Goal: Transaction & Acquisition: Purchase product/service

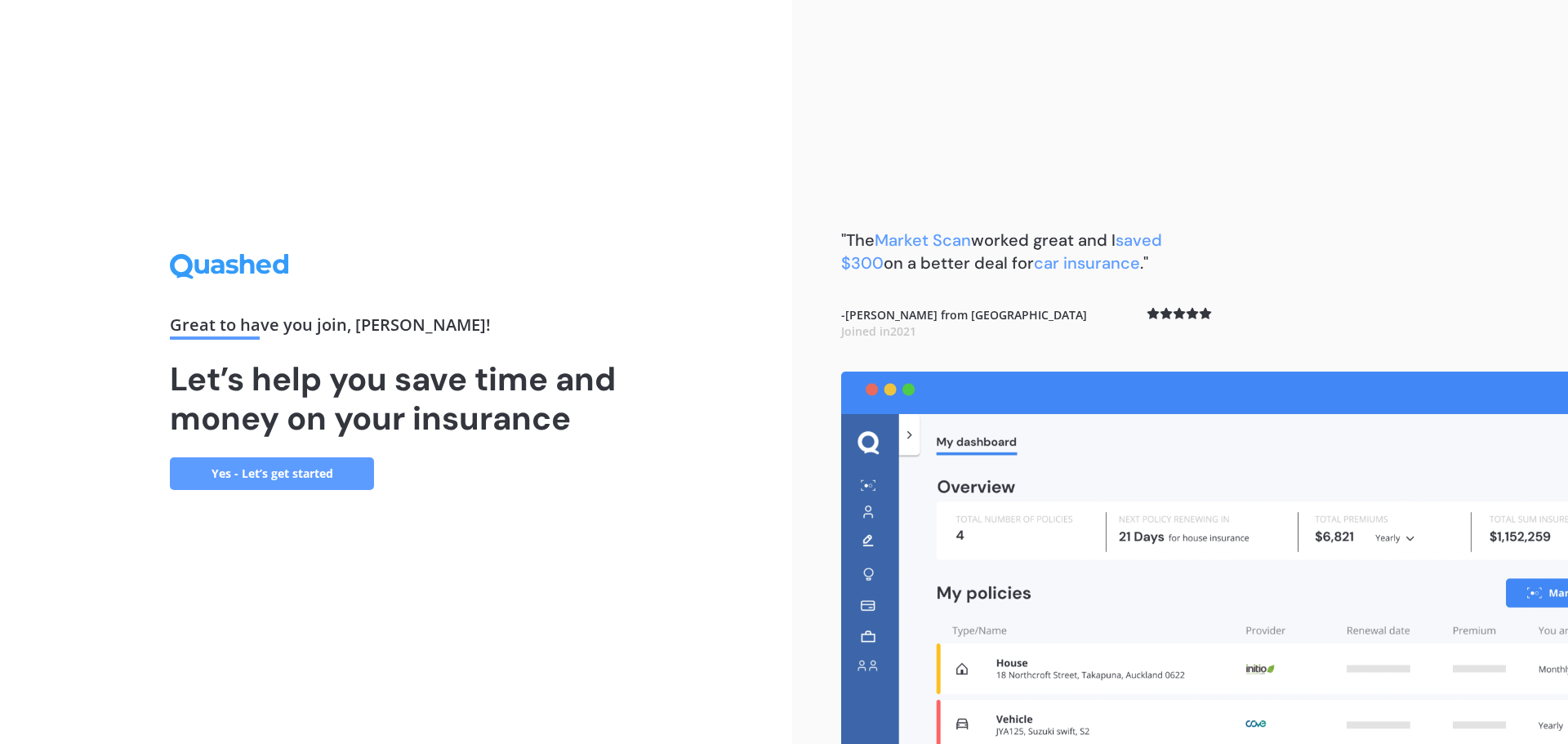
click at [269, 477] on link "Yes - Let’s get started" at bounding box center [271, 473] width 205 height 32
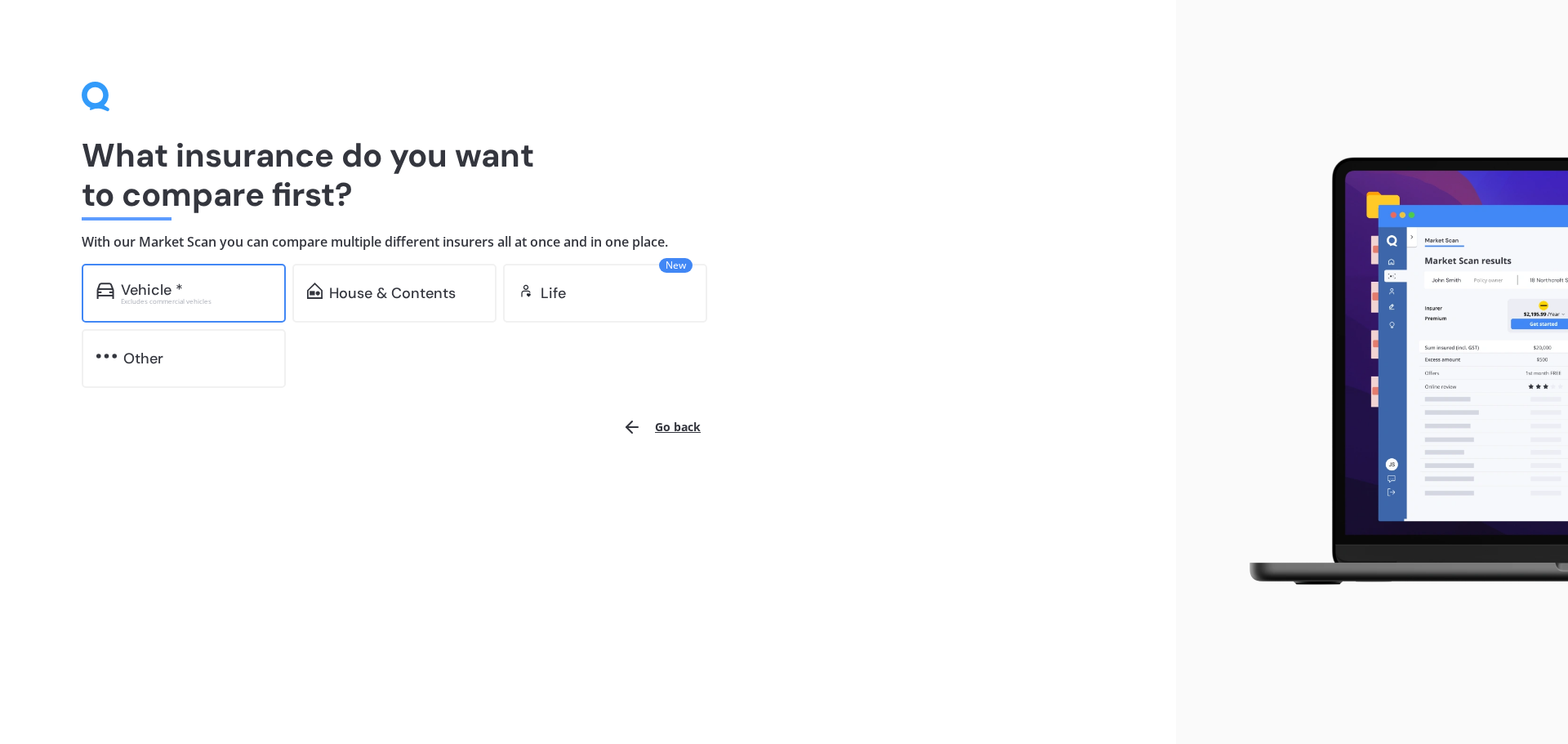
click at [159, 305] on div "Vehicle * Excludes commercial vehicles" at bounding box center [183, 293] width 205 height 59
